Goal: Navigation & Orientation: Find specific page/section

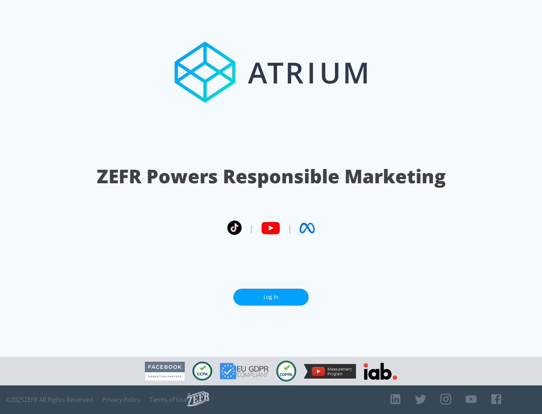
click at [271, 297] on link "Log In" at bounding box center [270, 297] width 75 height 17
